Goal: Task Accomplishment & Management: Use online tool/utility

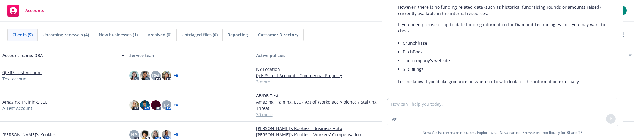
click at [300, 16] on div "Accounts View accounts as producer... 1" at bounding box center [317, 11] width 634 height 22
click at [27, 12] on span "Accounts" at bounding box center [34, 10] width 19 height 5
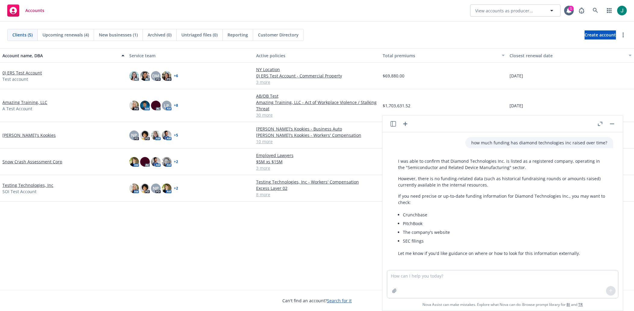
click at [309, 126] on button "button" at bounding box center [611, 123] width 7 height 7
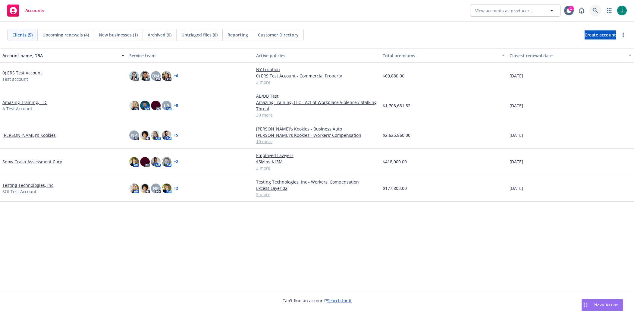
click at [309, 8] on icon at bounding box center [594, 10] width 5 height 5
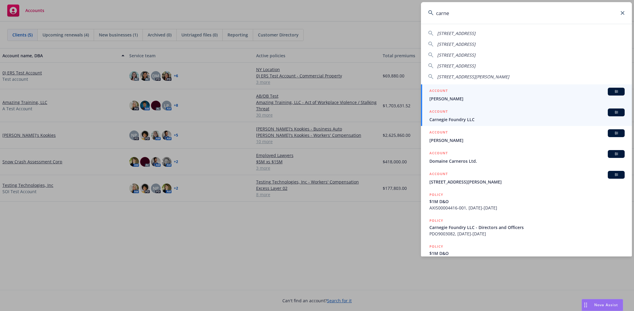
type input "carne"
click at [309, 117] on span "Carnegie Foundry LLC" at bounding box center [526, 119] width 195 height 6
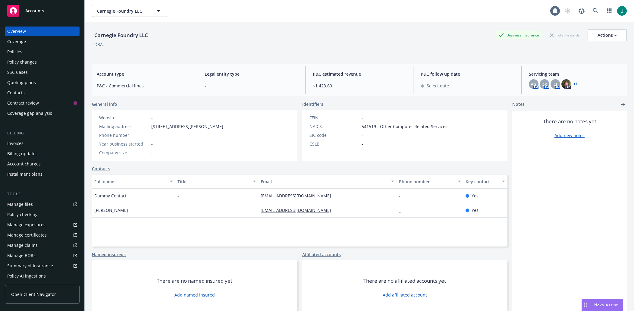
click at [17, 52] on div "Policies" at bounding box center [14, 52] width 15 height 10
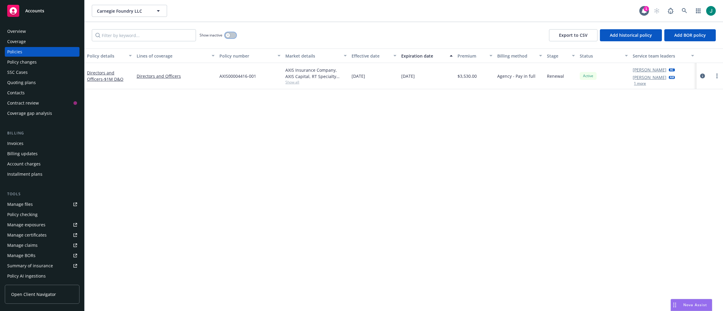
click at [228, 34] on icon "button" at bounding box center [228, 35] width 2 height 2
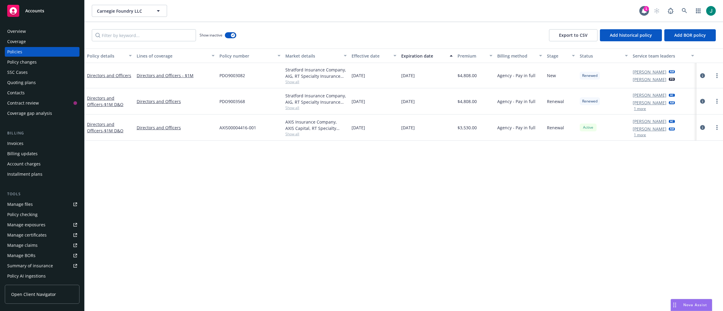
click at [309, 134] on button "1 more" at bounding box center [640, 135] width 12 height 4
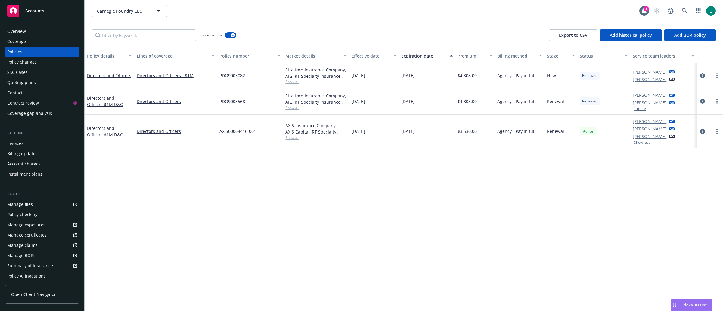
click at [107, 139] on div "Policy details Lines of coverage Policy number Market details Effective date Ex…" at bounding box center [404, 179] width 639 height 262
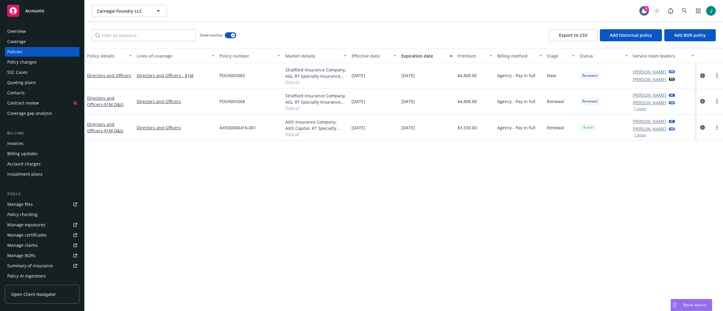
click at [139, 139] on div "Policy details Lines of coverage Policy number Market details Effective date Ex…" at bounding box center [404, 179] width 639 height 262
click at [141, 139] on div "Policy details Lines of coverage Policy number Market details Effective date Ex…" at bounding box center [404, 179] width 639 height 262
click at [309, 127] on icon "circleInformation" at bounding box center [703, 127] width 5 height 5
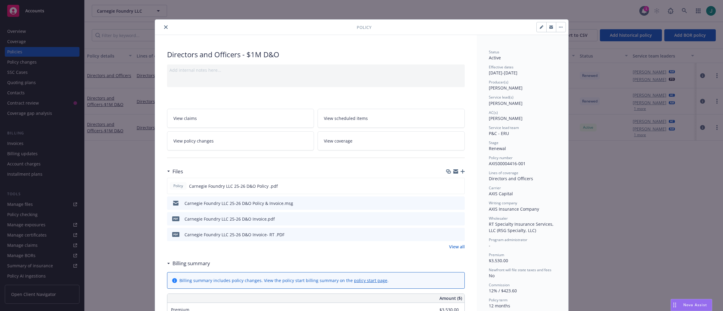
click at [309, 139] on icon "preview file" at bounding box center [459, 203] width 5 height 4
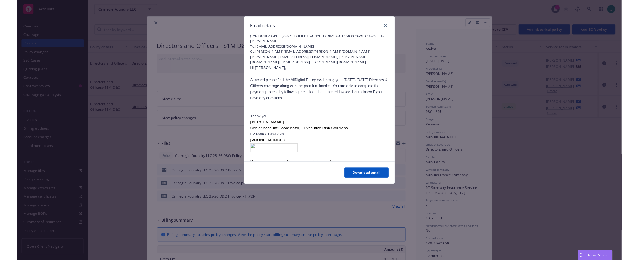
scroll to position [50, 0]
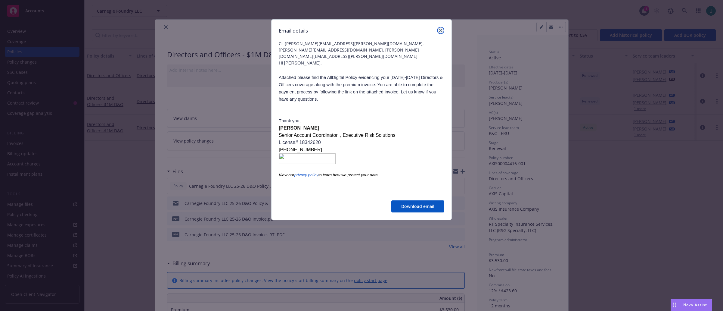
click at [309, 30] on icon "close" at bounding box center [441, 31] width 4 height 4
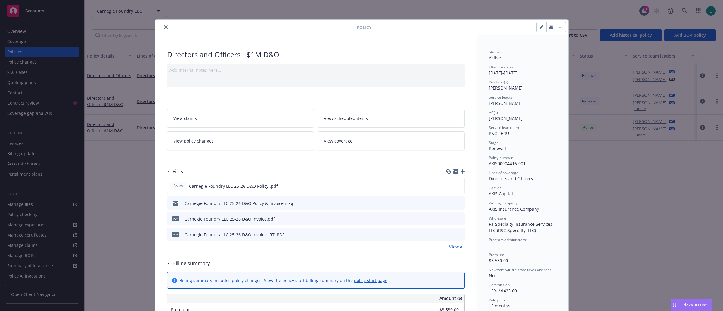
click at [164, 27] on icon "close" at bounding box center [166, 27] width 4 height 4
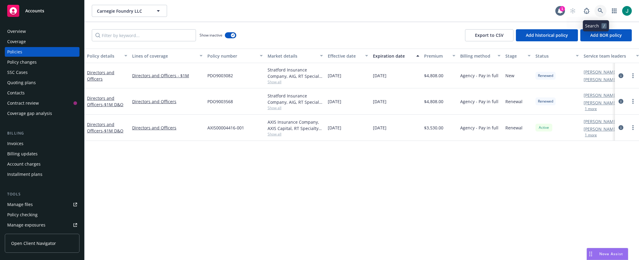
click at [309, 12] on icon at bounding box center [600, 10] width 5 height 5
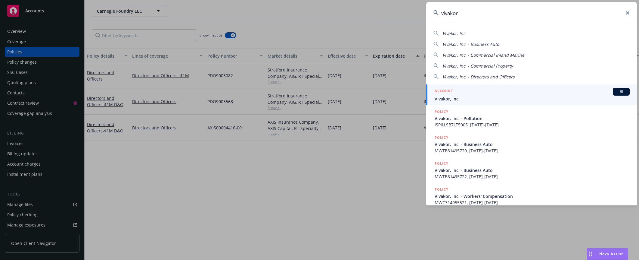
type input "vivakor"
click at [309, 94] on div "ACCOUNT BI" at bounding box center [532, 92] width 195 height 8
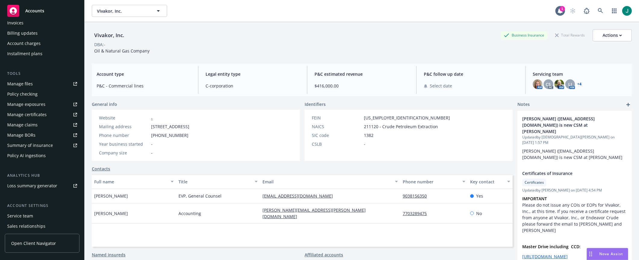
scroll to position [153, 0]
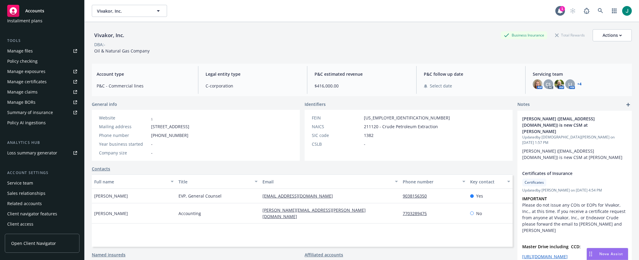
click at [26, 139] on div "Service team" at bounding box center [20, 183] width 26 height 10
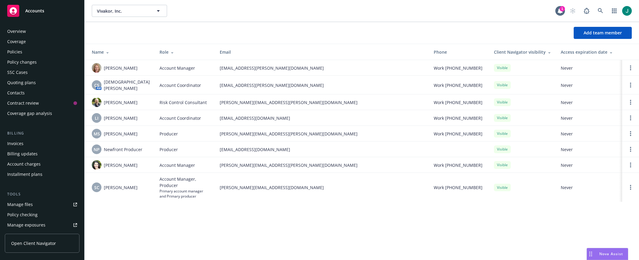
click at [17, 51] on div "Policies" at bounding box center [14, 52] width 15 height 10
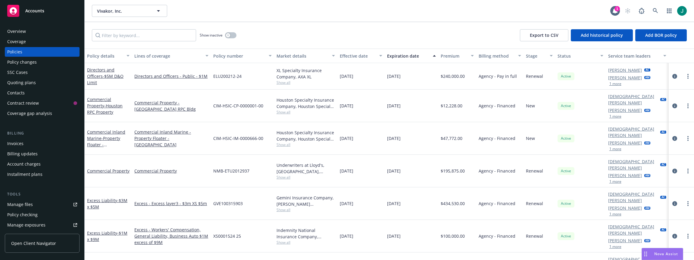
click at [309, 84] on button "1 more" at bounding box center [615, 84] width 12 height 4
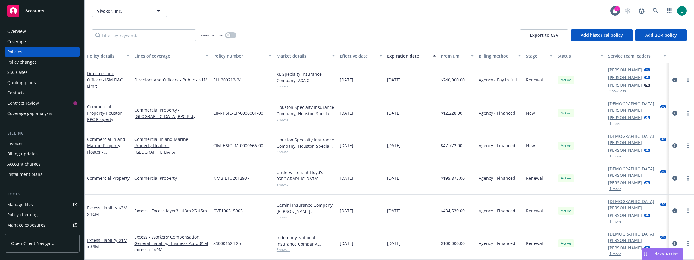
drag, startPoint x: 349, startPoint y: 19, endPoint x: 363, endPoint y: 17, distance: 14.3
click at [309, 19] on div "Vivakor, Inc. Vivakor, Inc. 1" at bounding box center [389, 11] width 609 height 22
click at [309, 80] on icon "circleInformation" at bounding box center [674, 79] width 5 height 5
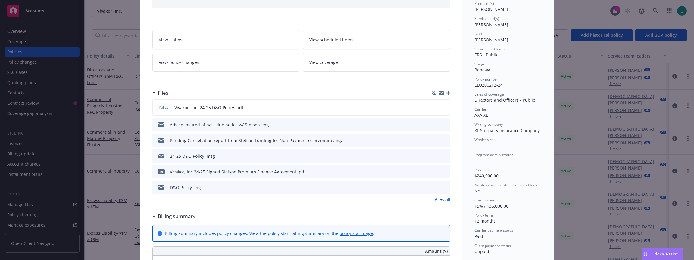
scroll to position [120, 0]
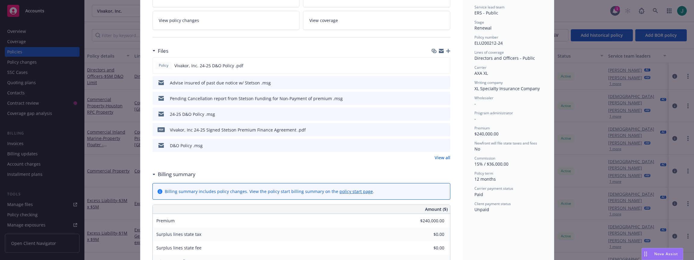
click at [309, 83] on icon "preview file" at bounding box center [444, 82] width 5 height 4
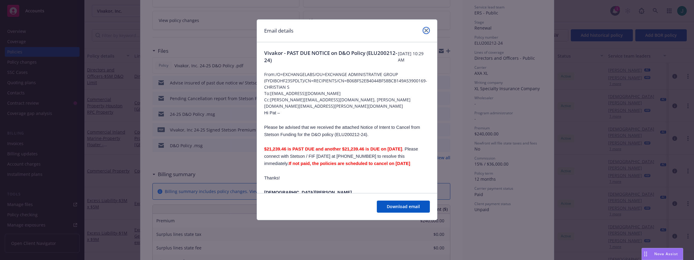
click at [309, 30] on icon "close" at bounding box center [426, 31] width 4 height 4
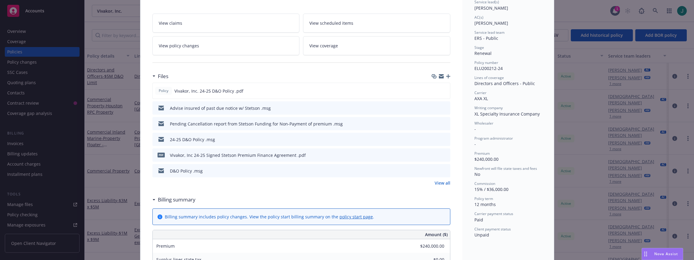
scroll to position [30, 0]
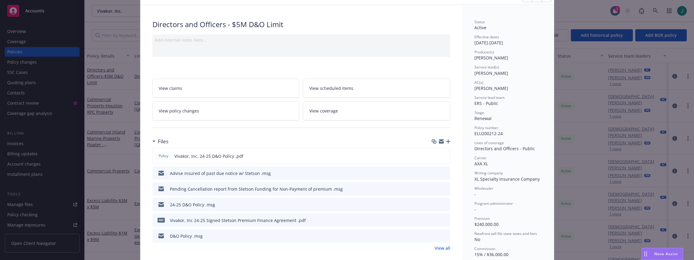
click at [309, 19] on div "Directors and Officers - $5M D&O Limit" at bounding box center [301, 24] width 298 height 10
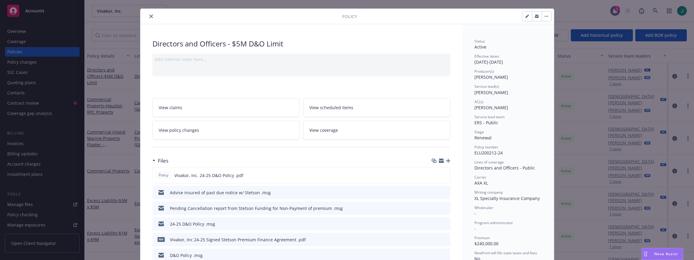
scroll to position [0, 0]
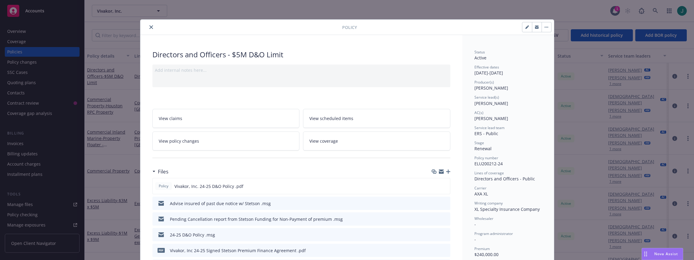
click at [151, 26] on button "close" at bounding box center [151, 26] width 7 height 7
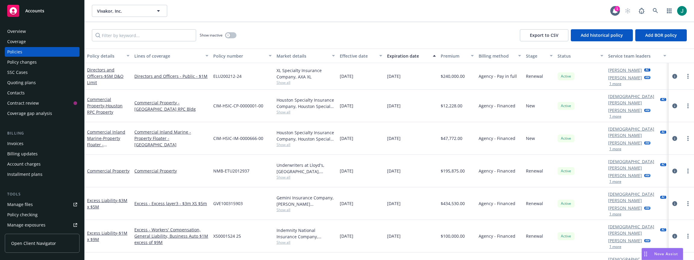
click at [309, 139] on button "1 more" at bounding box center [615, 182] width 12 height 4
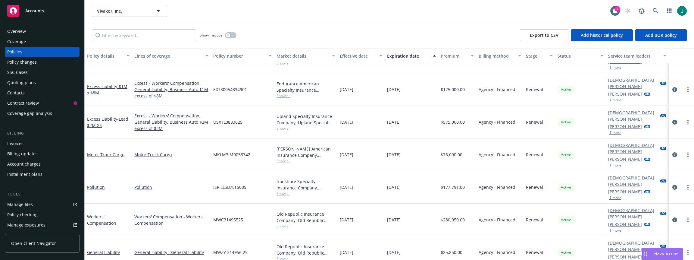
scroll to position [58, 0]
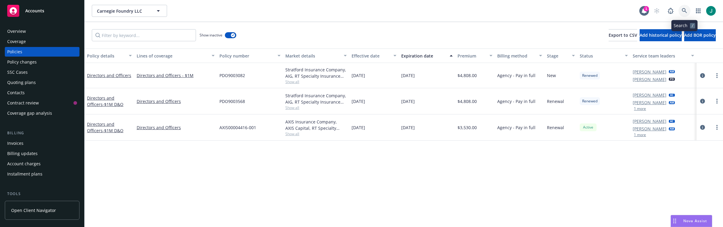
click at [682, 10] on icon at bounding box center [684, 10] width 5 height 5
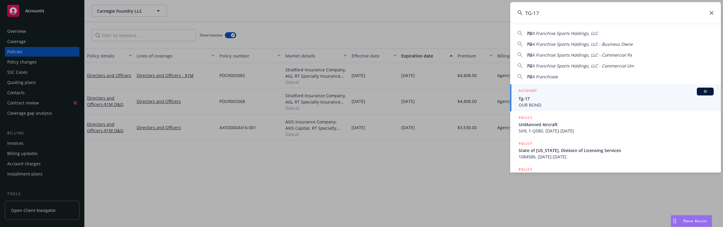
type input "TG-17"
click at [541, 100] on span "Tg-17" at bounding box center [616, 98] width 195 height 6
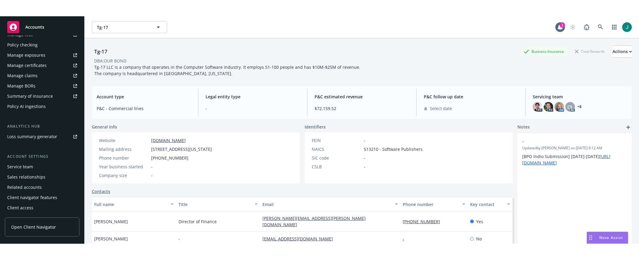
scroll to position [156, 0]
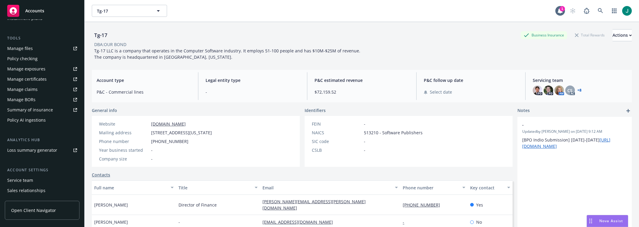
click at [38, 110] on div "Summary of insurance" at bounding box center [30, 110] width 46 height 10
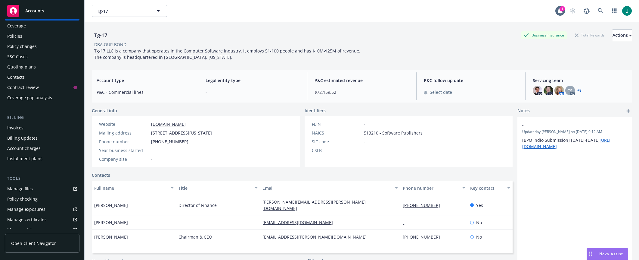
scroll to position [0, 0]
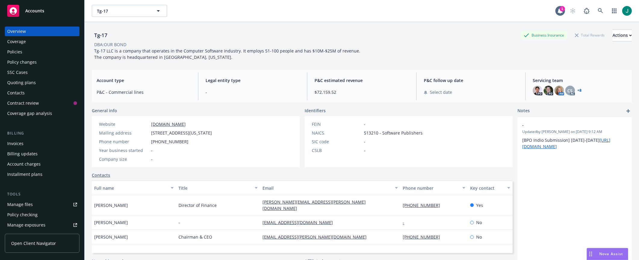
click at [17, 52] on div "Policies" at bounding box center [14, 52] width 15 height 10
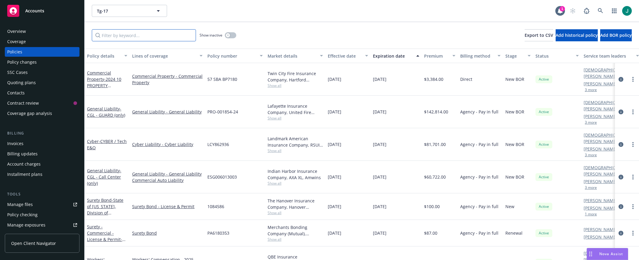
click at [119, 36] on input "Filter by keyword..." at bounding box center [144, 35] width 104 height 12
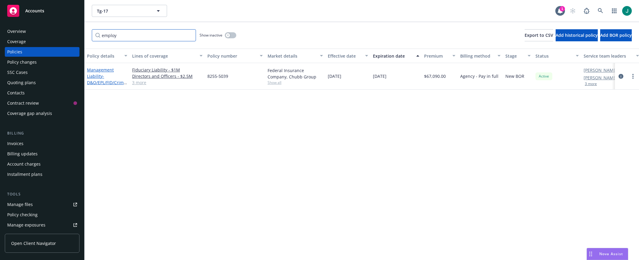
type input "employ"
click at [101, 71] on link "Management Liability - D&O/EPL/FID/Crime/K&R" at bounding box center [106, 79] width 39 height 25
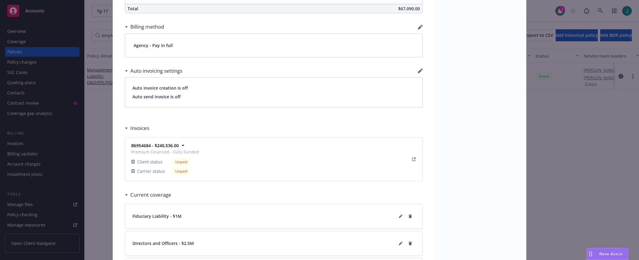
scroll to position [422, 0]
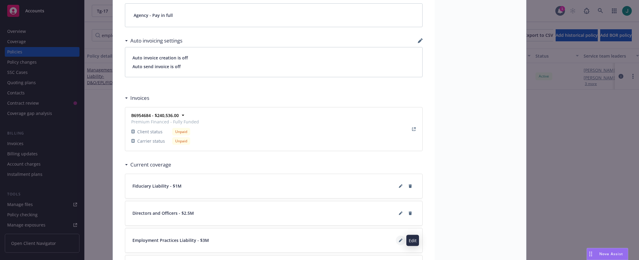
click at [400, 227] on icon at bounding box center [401, 240] width 4 height 4
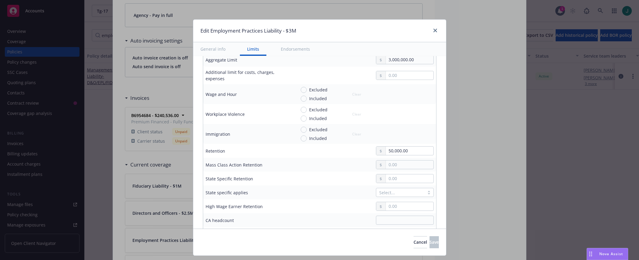
scroll to position [271, 0]
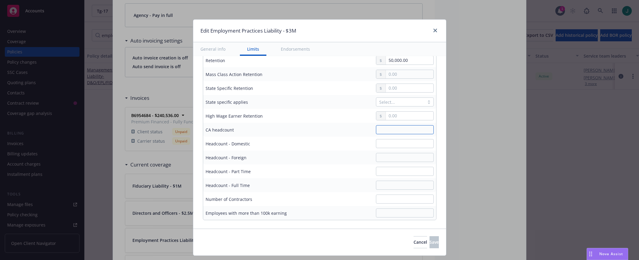
click at [392, 129] on input "text" at bounding box center [405, 129] width 58 height 9
type input "100"
click at [388, 143] on input "text" at bounding box center [405, 143] width 58 height 9
type input "50"
click at [384, 198] on input "text" at bounding box center [405, 198] width 58 height 9
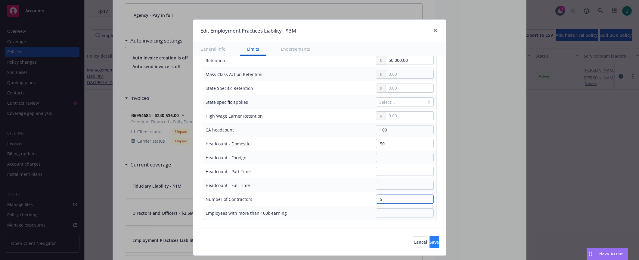
type input "5"
click at [430, 227] on button "Save" at bounding box center [434, 242] width 9 height 12
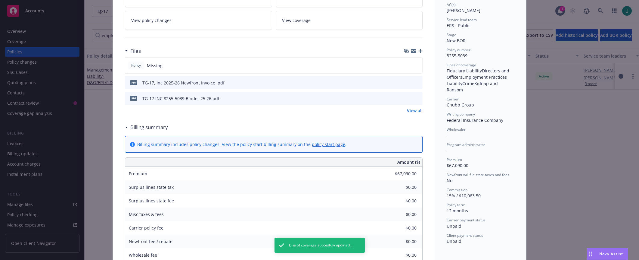
scroll to position [0, 0]
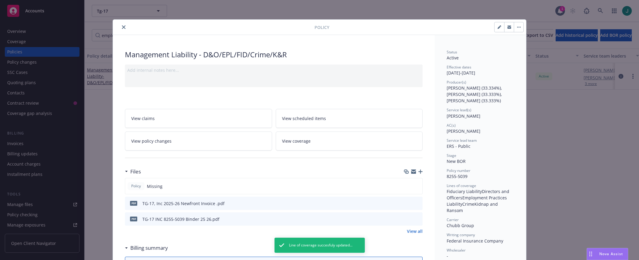
click at [122, 27] on icon "close" at bounding box center [124, 27] width 4 height 4
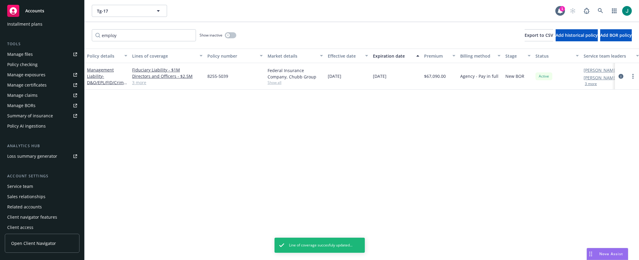
scroll to position [153, 0]
click at [42, 113] on div "Summary of insurance" at bounding box center [30, 113] width 46 height 10
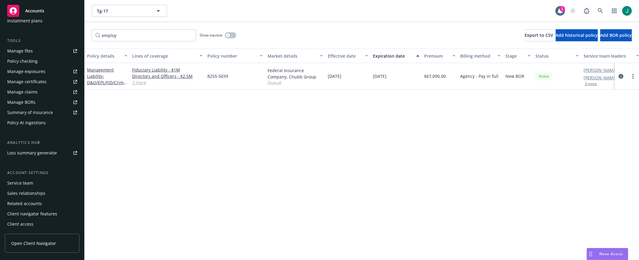
click at [34, 110] on div "Summary of insurance" at bounding box center [30, 113] width 46 height 10
click at [621, 76] on icon "circleInformation" at bounding box center [621, 76] width 5 height 5
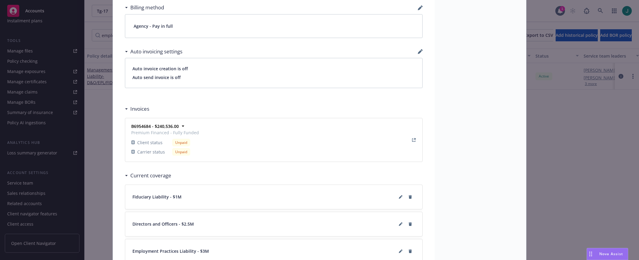
scroll to position [500, 0]
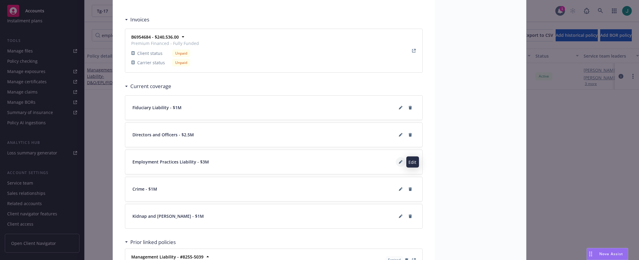
click at [400, 163] on icon at bounding box center [401, 162] width 4 height 4
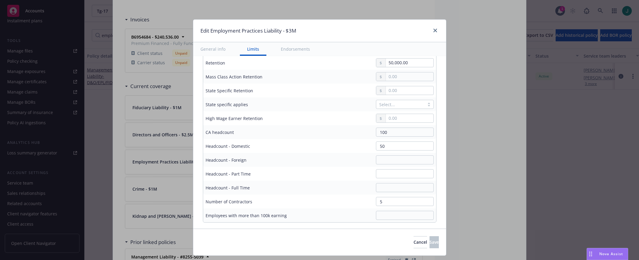
scroll to position [271, 0]
drag, startPoint x: 387, startPoint y: 129, endPoint x: 365, endPoint y: 125, distance: 22.0
click at [365, 125] on div "100" at bounding box center [365, 129] width 138 height 9
drag, startPoint x: 383, startPoint y: 144, endPoint x: 372, endPoint y: 142, distance: 11.3
click at [376, 142] on input "50" at bounding box center [405, 143] width 58 height 9
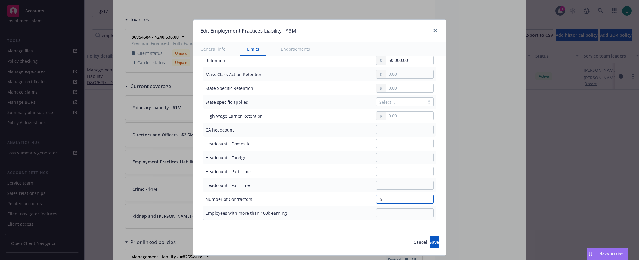
drag, startPoint x: 379, startPoint y: 197, endPoint x: 356, endPoint y: 196, distance: 23.2
click at [364, 198] on div "5" at bounding box center [365, 198] width 138 height 9
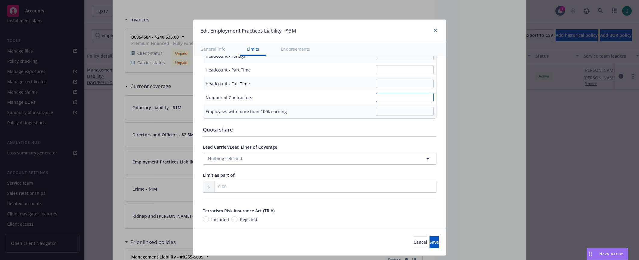
scroll to position [452, 0]
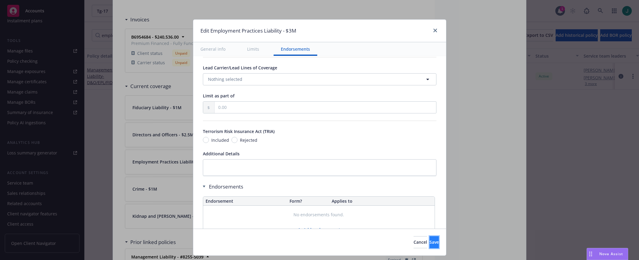
click at [430, 227] on span "Save" at bounding box center [434, 242] width 9 height 6
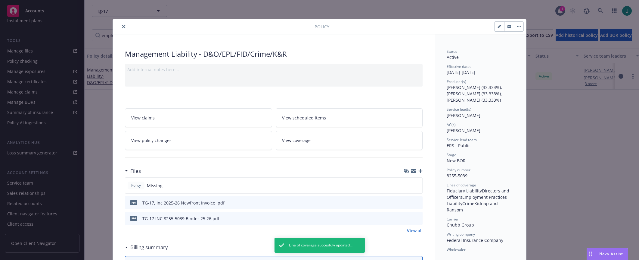
scroll to position [0, 0]
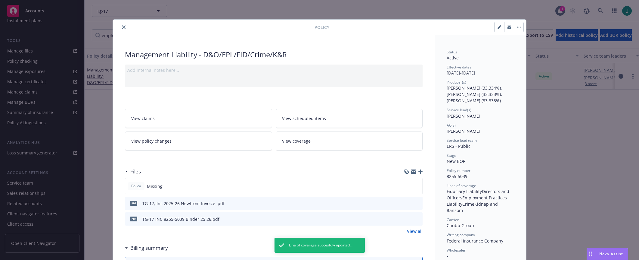
click at [123, 29] on button "close" at bounding box center [123, 26] width 7 height 7
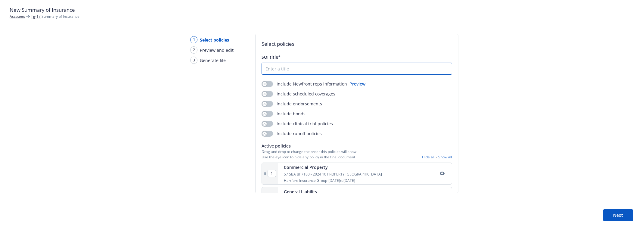
click at [292, 69] on input "SOI title*" at bounding box center [357, 68] width 190 height 11
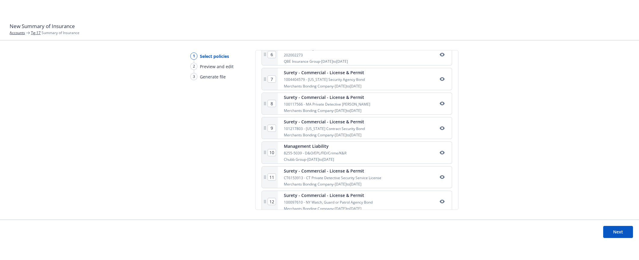
scroll to position [267, 0]
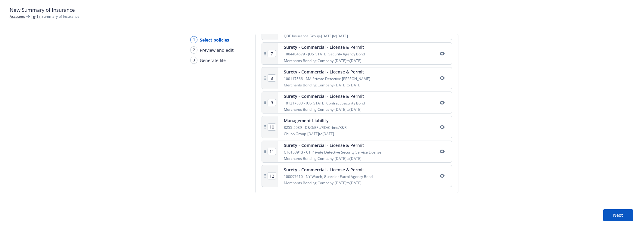
type input "XXX"
click at [615, 218] on button "Next" at bounding box center [619, 215] width 30 height 12
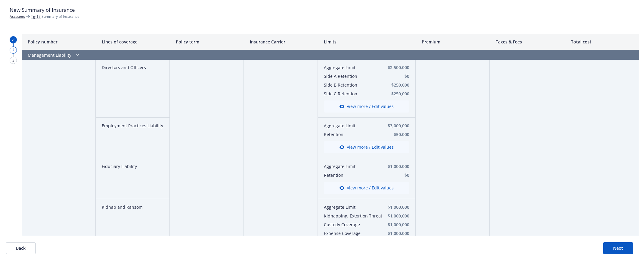
scroll to position [934, 0]
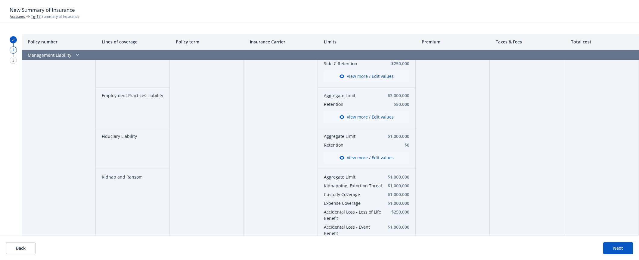
click at [368, 123] on button "View more / Edit values" at bounding box center [367, 117] width 86 height 12
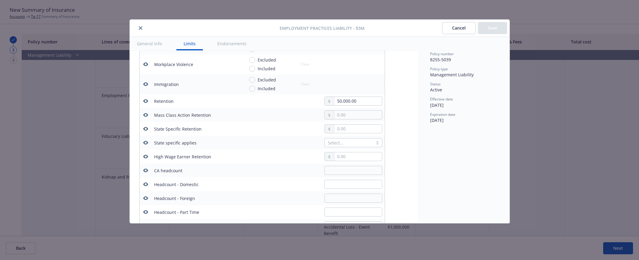
scroll to position [228, 0]
click at [345, 155] on input "text" at bounding box center [358, 154] width 47 height 8
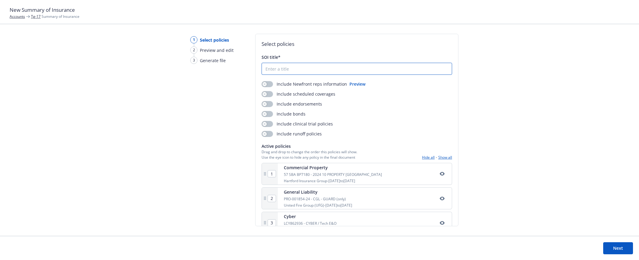
click at [286, 70] on input "SOI title*" at bounding box center [357, 68] width 190 height 11
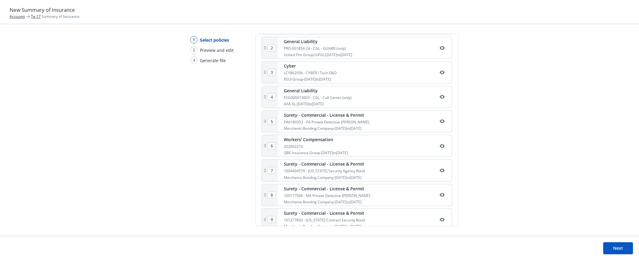
scroll to position [151, 0]
type input "test"
click at [618, 249] on button "Next" at bounding box center [619, 248] width 30 height 12
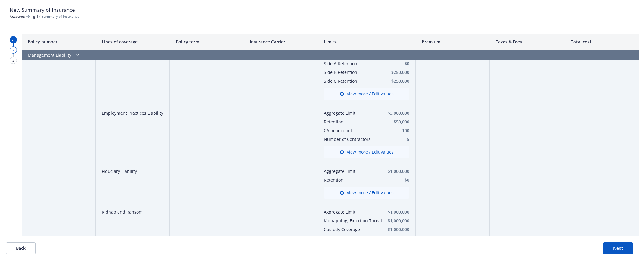
scroll to position [934, 0]
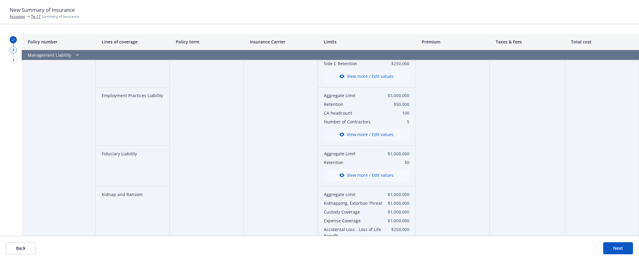
click at [363, 140] on button "View more / Edit values" at bounding box center [367, 134] width 86 height 12
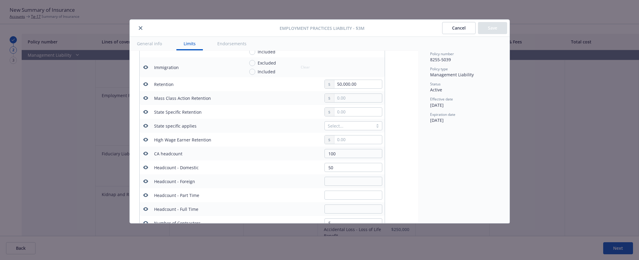
scroll to position [228, 0]
click at [140, 29] on icon "close" at bounding box center [141, 28] width 4 height 4
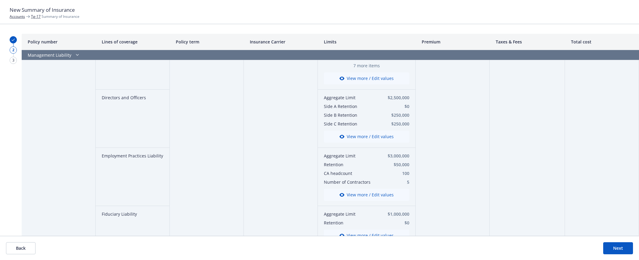
scroll to position [904, 0]
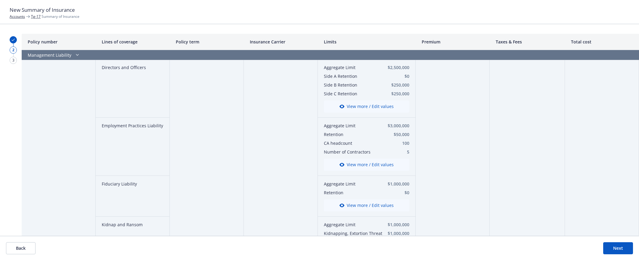
click at [381, 170] on button "View more / Edit values" at bounding box center [367, 164] width 86 height 12
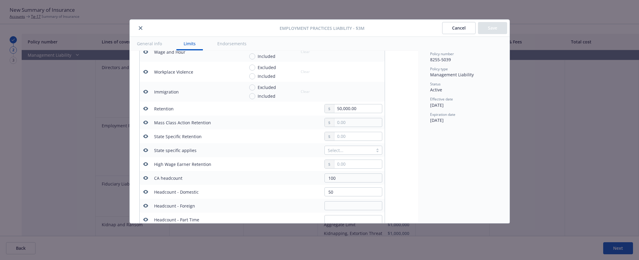
scroll to position [228, 0]
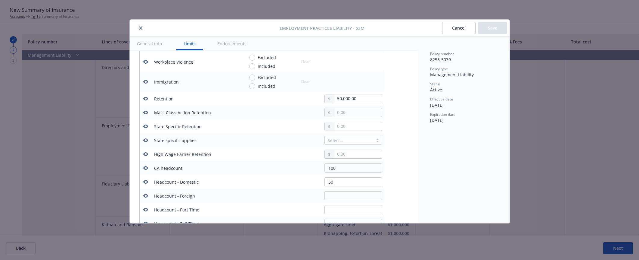
click at [145, 155] on icon "button" at bounding box center [145, 154] width 5 height 4
click at [144, 170] on icon "button" at bounding box center [145, 167] width 5 height 5
click at [144, 182] on icon "button" at bounding box center [145, 182] width 5 height 4
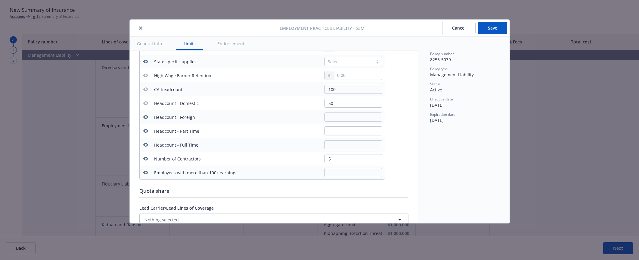
scroll to position [319, 0]
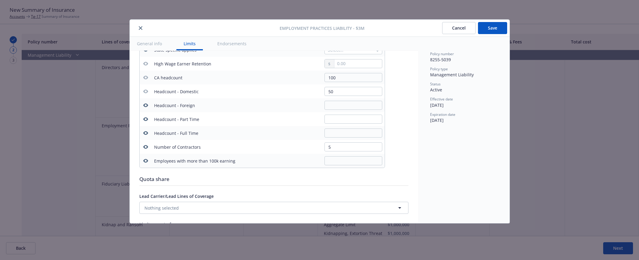
click at [144, 149] on icon "button" at bounding box center [145, 146] width 5 height 5
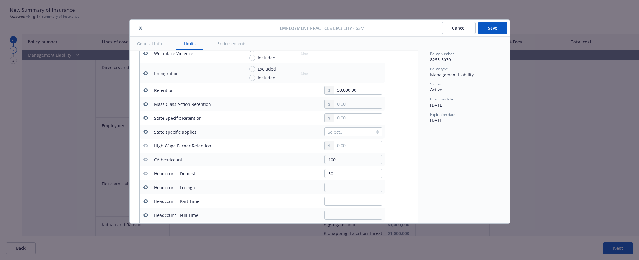
scroll to position [198, 0]
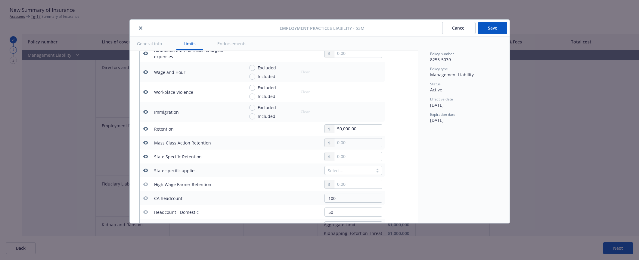
drag, startPoint x: 492, startPoint y: 29, endPoint x: 491, endPoint y: 33, distance: 4.3
click at [492, 29] on button "Save" at bounding box center [492, 28] width 29 height 12
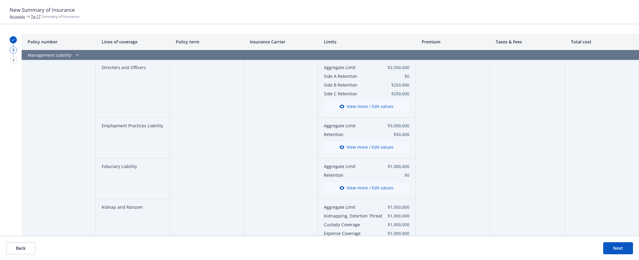
click at [615, 251] on button "Next" at bounding box center [619, 248] width 30 height 12
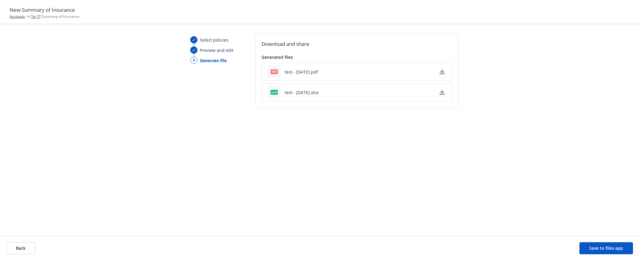
click at [442, 73] on icon "button" at bounding box center [442, 71] width 5 height 5
click at [593, 247] on button "Save to files app" at bounding box center [607, 248] width 54 height 12
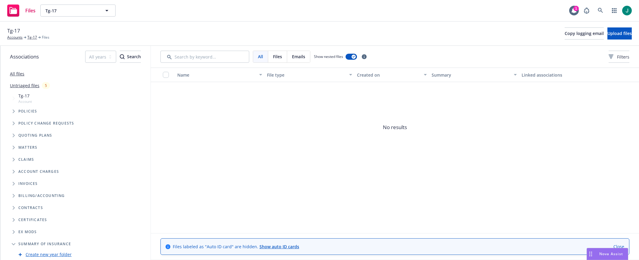
click at [395, 112] on span "No results" at bounding box center [395, 127] width 489 height 90
click at [439, 29] on div "Tg-17 Accounts Tg-17 Files Copy logging email Upload files" at bounding box center [319, 33] width 625 height 13
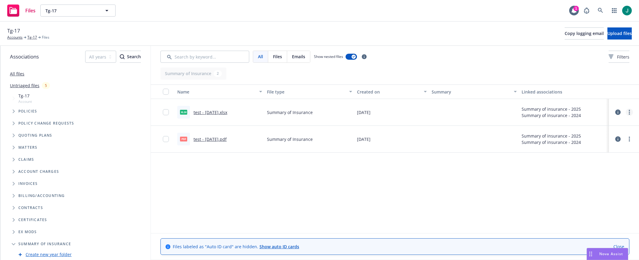
click at [629, 113] on link "more" at bounding box center [629, 111] width 7 height 7
click at [601, 124] on link "Archive" at bounding box center [603, 124] width 60 height 12
click at [630, 137] on circle "more" at bounding box center [629, 136] width 1 height 1
click at [606, 151] on link "Archive" at bounding box center [603, 151] width 60 height 12
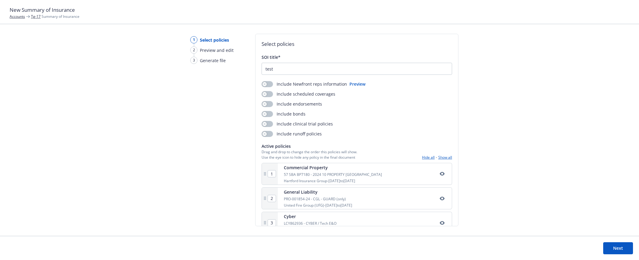
scroll to position [151, 0]
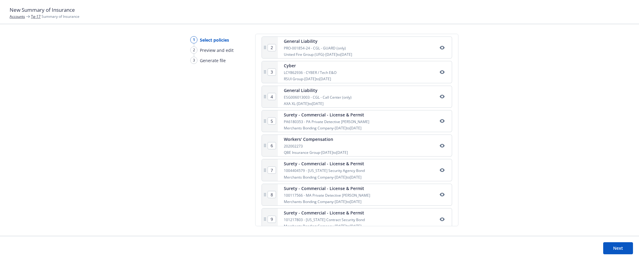
click at [609, 246] on button "Next" at bounding box center [619, 248] width 30 height 12
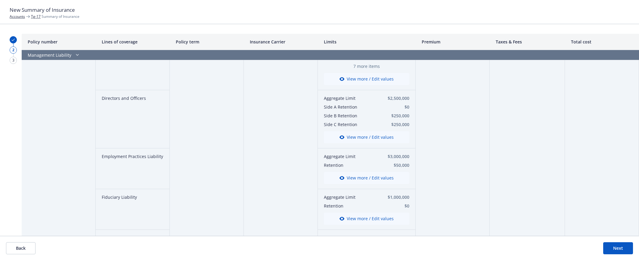
scroll to position [873, 0]
click at [619, 250] on button "Next" at bounding box center [619, 248] width 30 height 12
